Goal: Find specific page/section: Find specific page/section

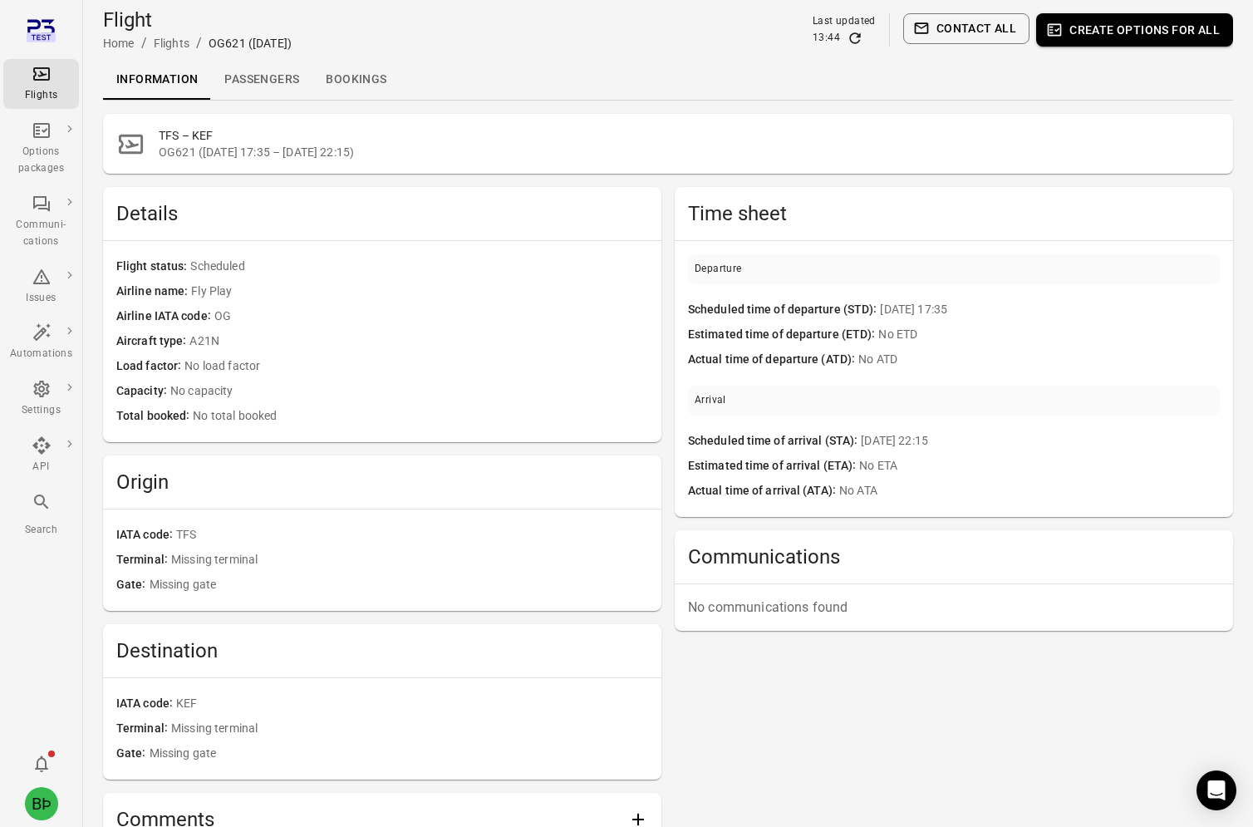
click at [271, 106] on main "Flight Home / Flights / OG621 (11 May) Last updated 13:44 Contact all Create op…" at bounding box center [668, 550] width 1170 height 1100
click at [275, 83] on link "Passengers" at bounding box center [261, 80] width 101 height 40
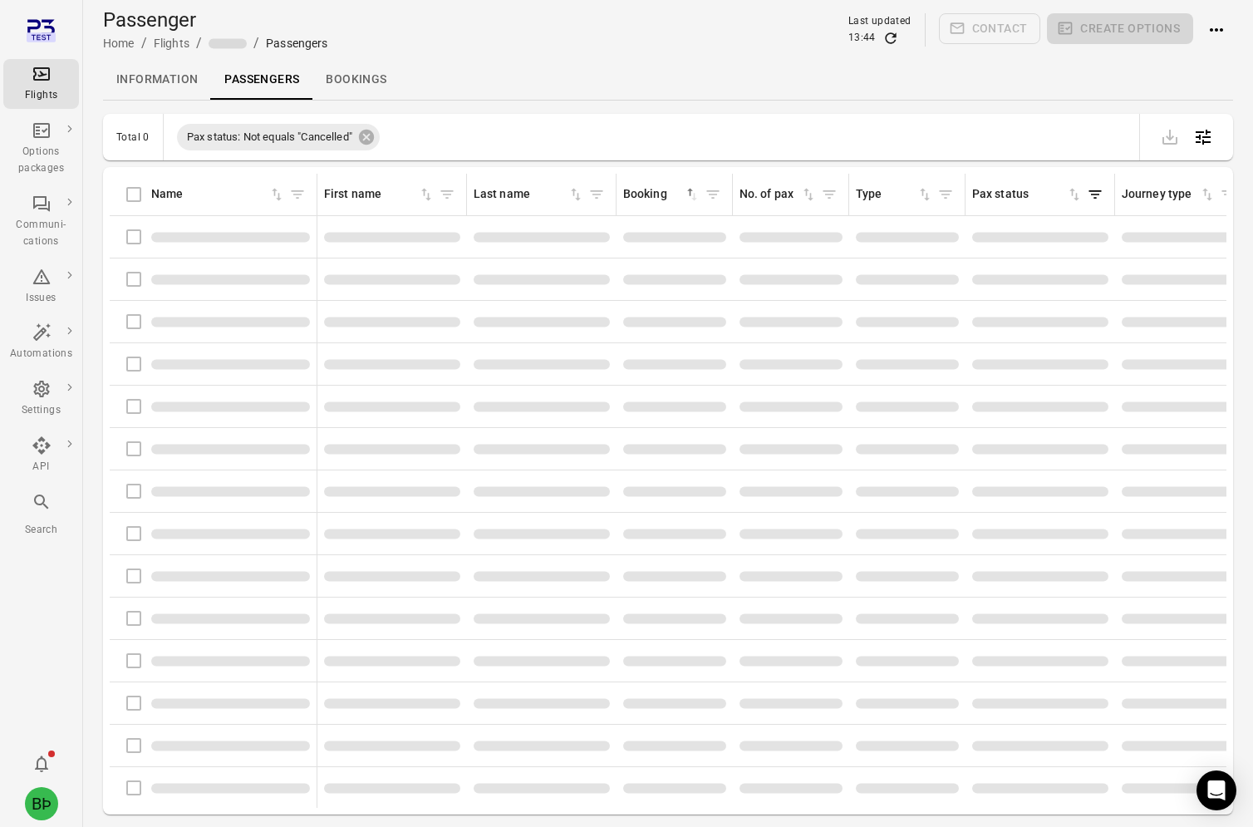
click at [340, 85] on link "Bookings" at bounding box center [355, 80] width 87 height 40
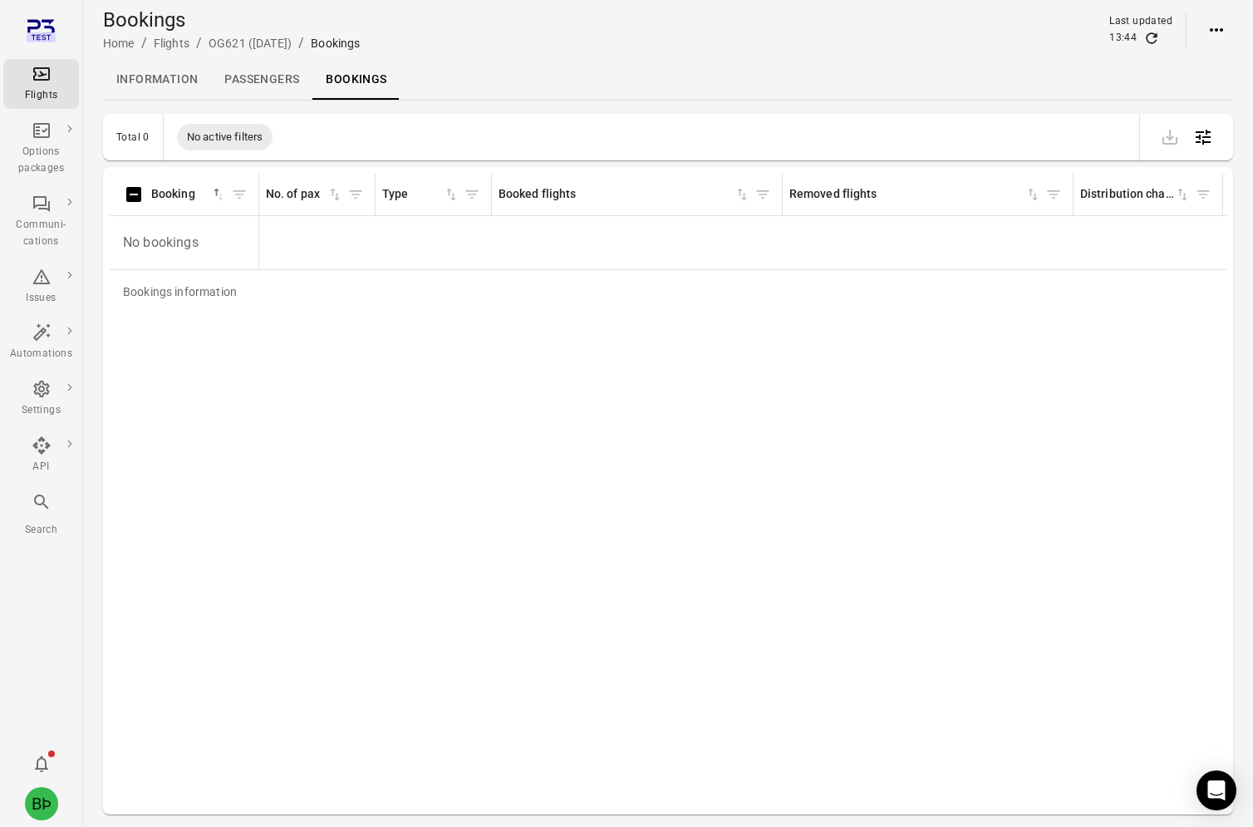
click at [249, 86] on link "Passengers" at bounding box center [261, 80] width 101 height 40
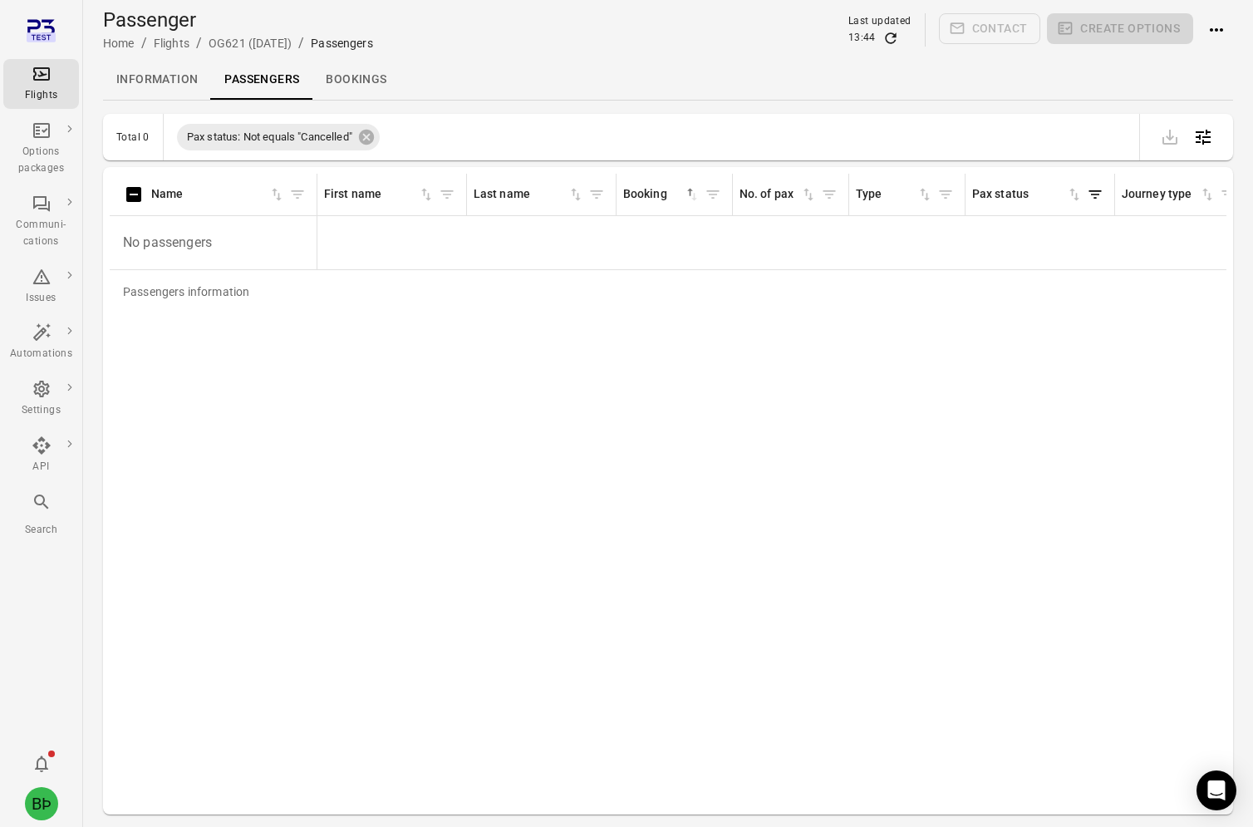
click at [140, 81] on link "Information" at bounding box center [157, 80] width 108 height 40
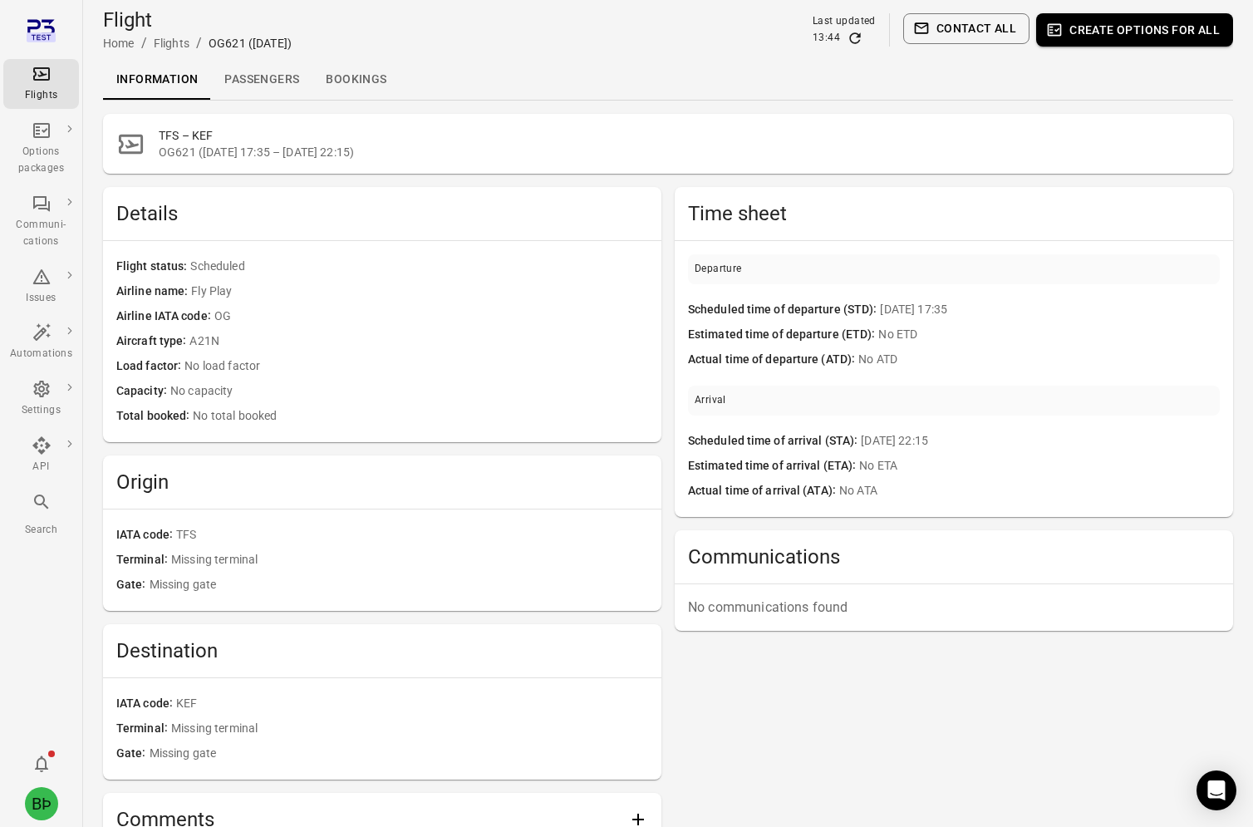
click at [267, 91] on link "Passengers" at bounding box center [261, 80] width 101 height 40
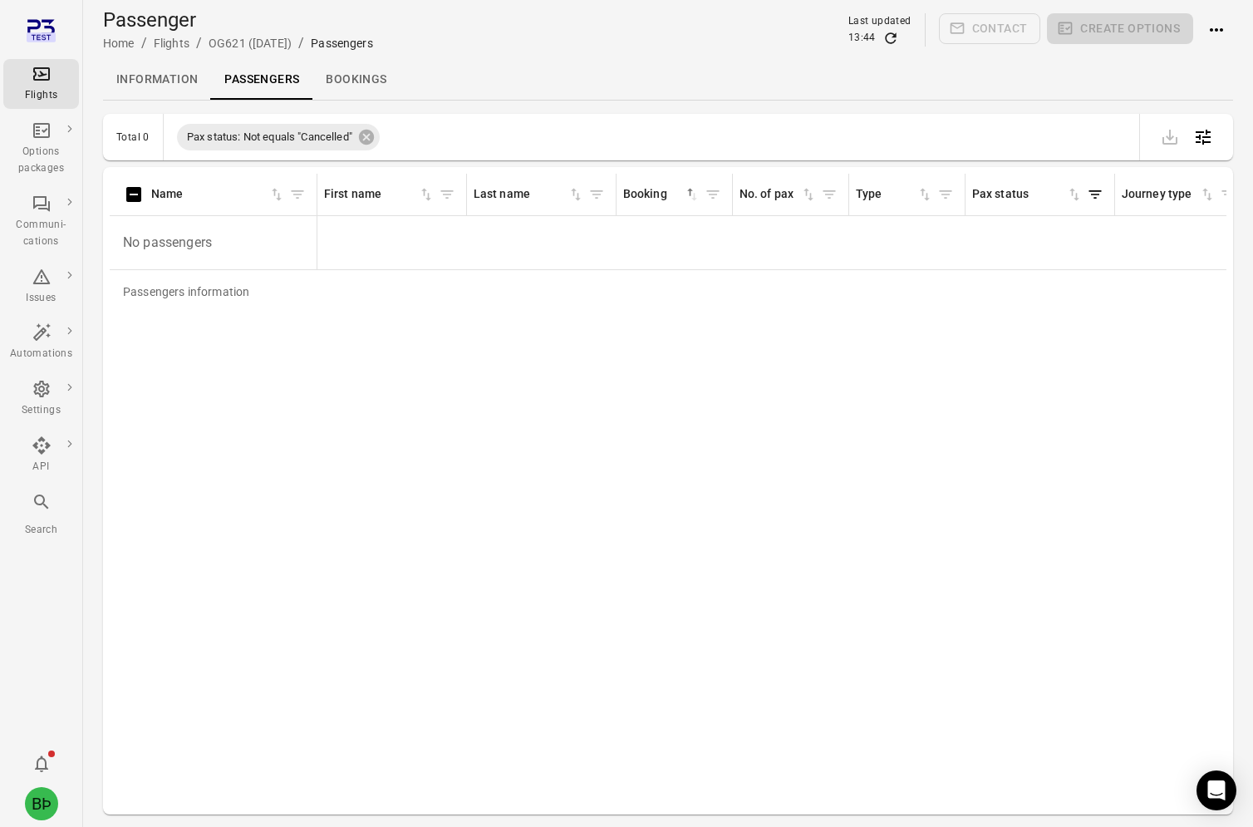
click at [357, 82] on link "Bookings" at bounding box center [355, 80] width 87 height 40
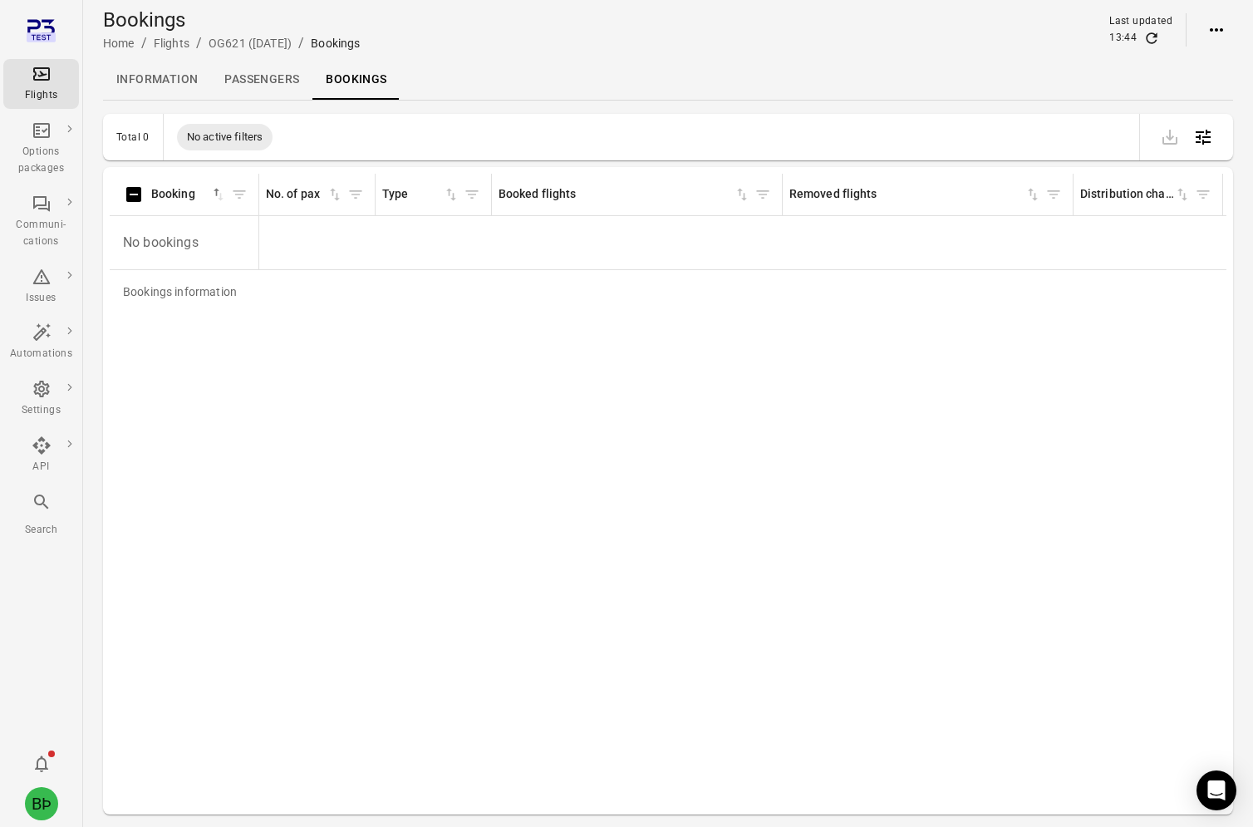
click at [259, 82] on link "Passengers" at bounding box center [261, 80] width 101 height 40
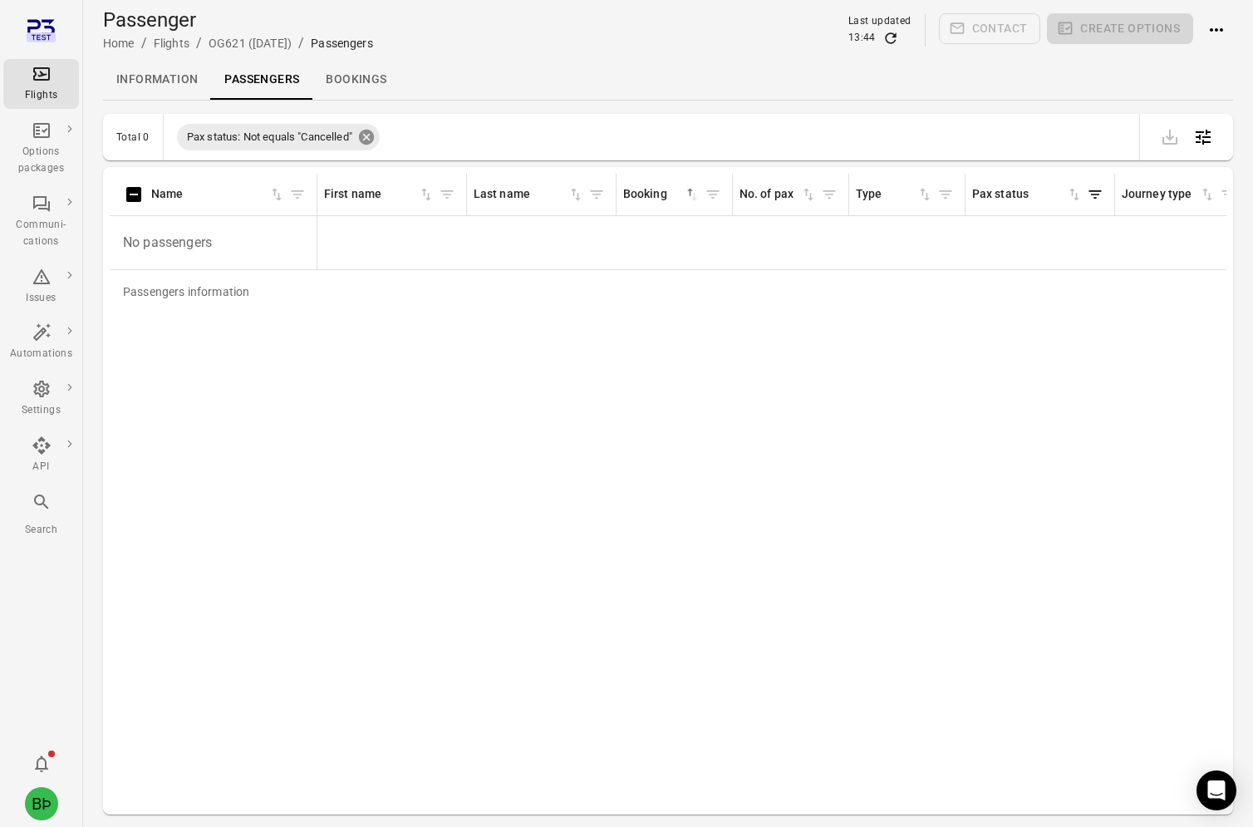
click at [366, 135] on icon at bounding box center [366, 137] width 15 height 15
click at [171, 80] on link "Information" at bounding box center [157, 80] width 108 height 40
